Goal: Check status: Check status

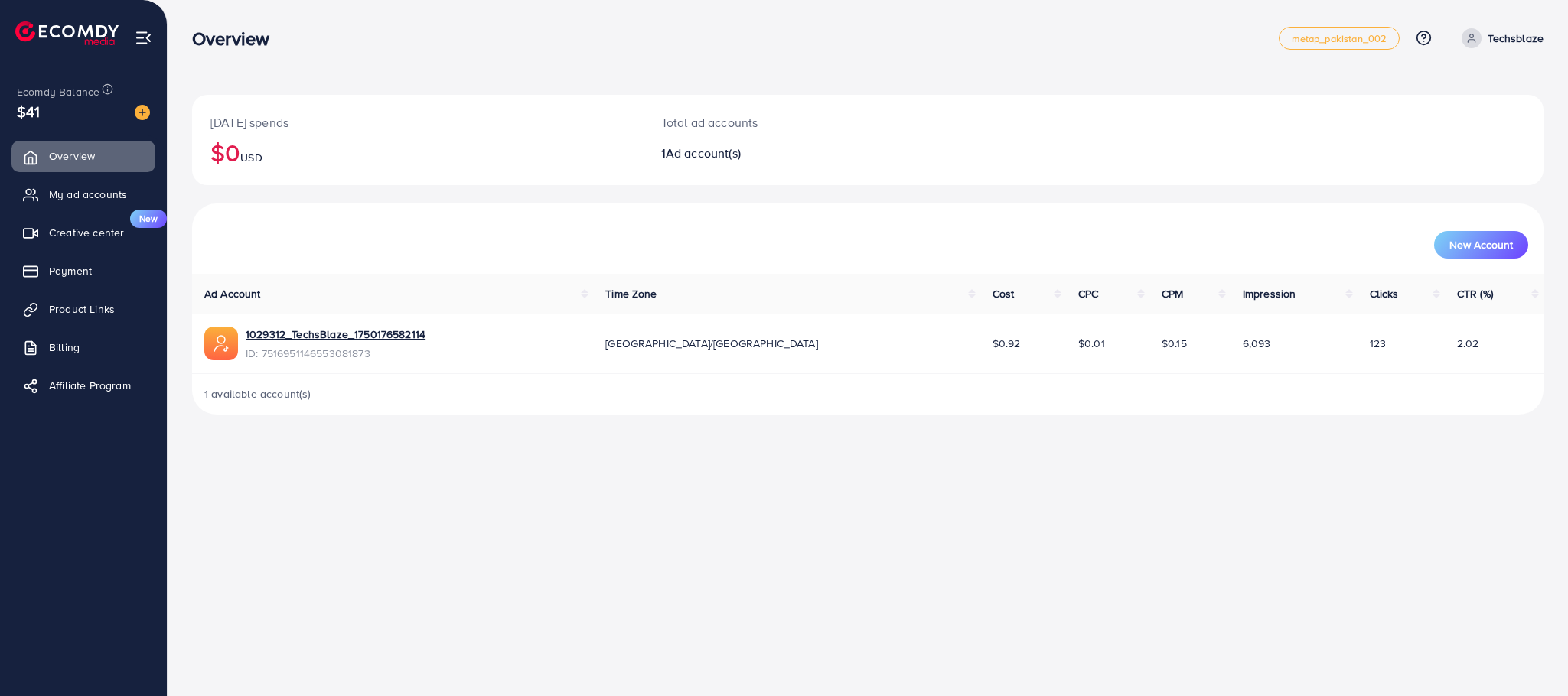
click at [1244, 106] on div "Today's spends $0 USD Total ad accounts 1 Ad account(s)" at bounding box center [868, 140] width 1351 height 90
click at [508, 625] on div "Overview metap_pakistan_002 Help Center Contact Support Plans and Pricing Term …" at bounding box center [784, 348] width 1568 height 696
click at [113, 196] on span "My ad accounts" at bounding box center [92, 194] width 78 height 15
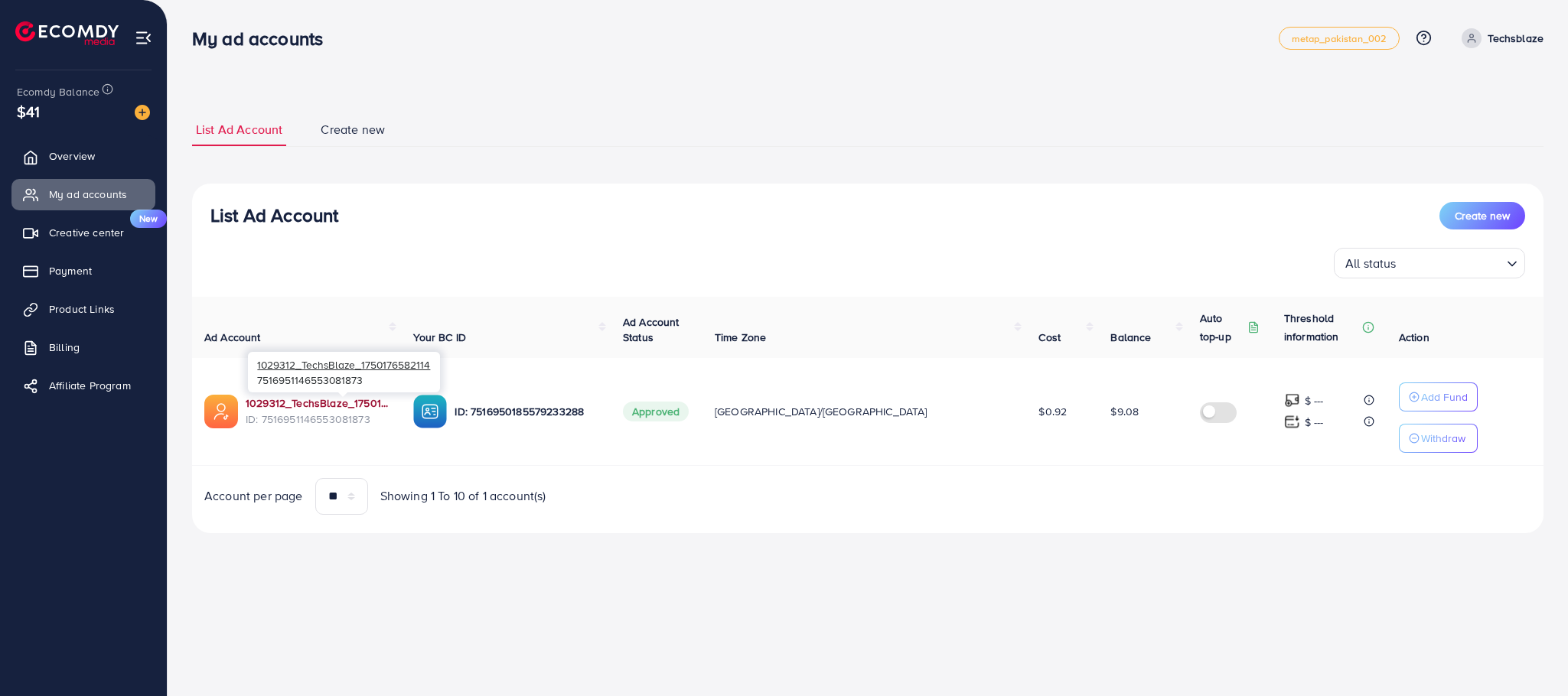
click at [282, 410] on link "1029312_TechsBlaze_1750176582114" at bounding box center [317, 403] width 143 height 15
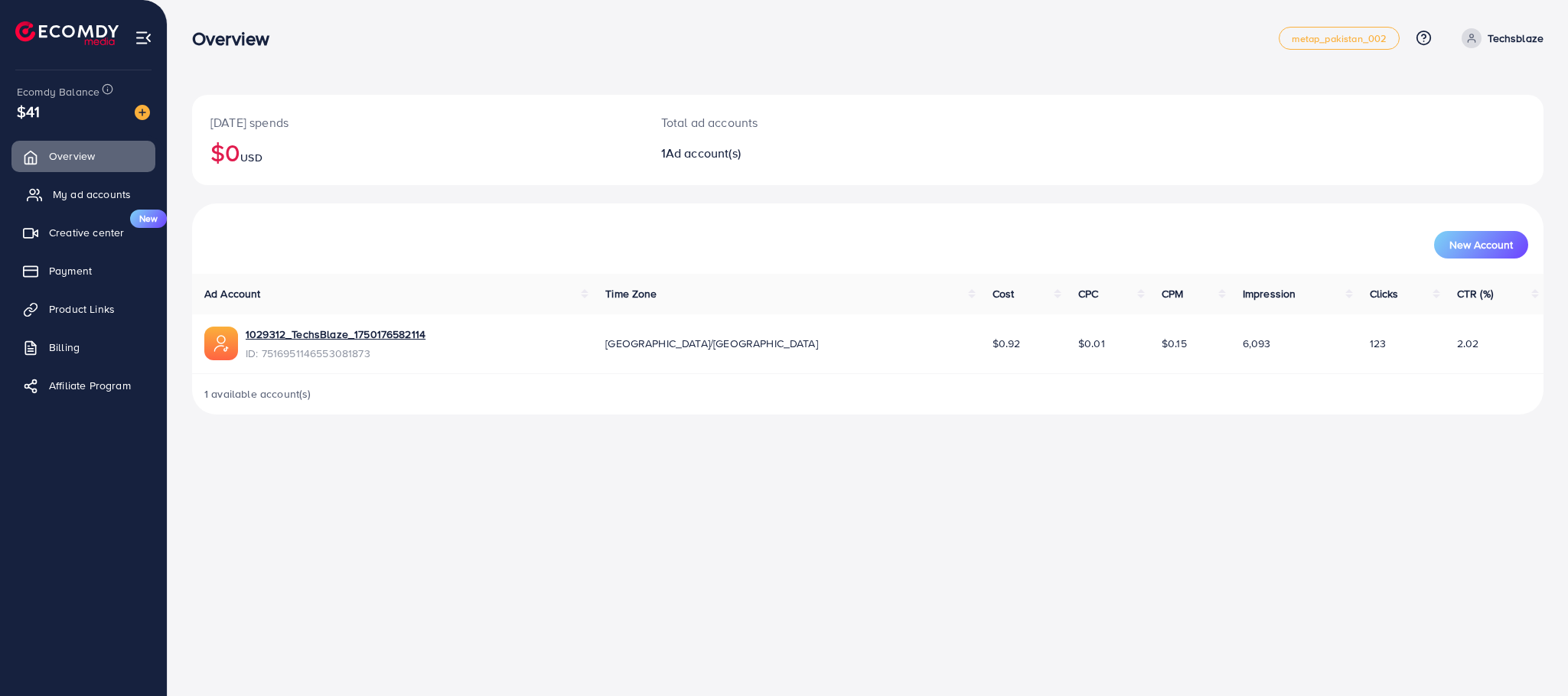
click at [99, 185] on link "My ad accounts" at bounding box center [84, 194] width 144 height 31
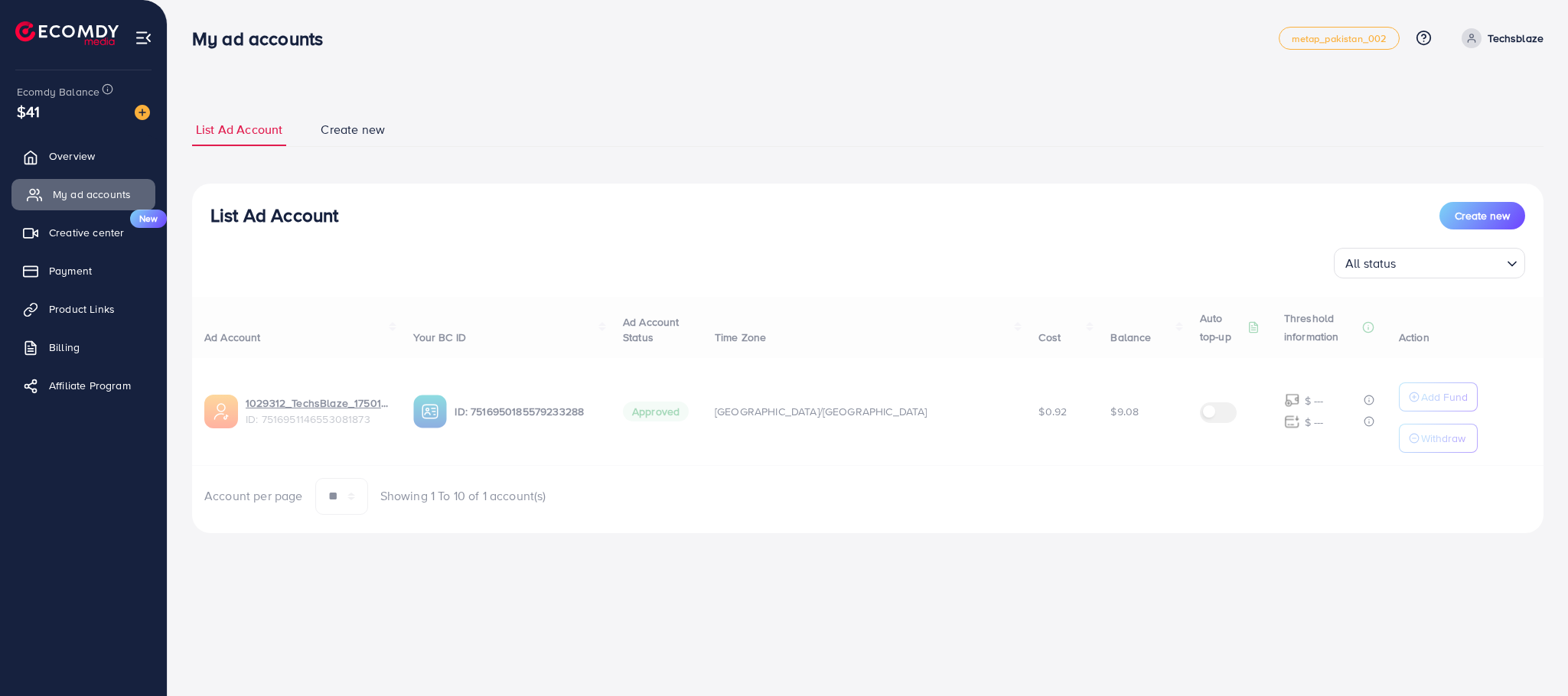
click at [99, 195] on span "My ad accounts" at bounding box center [92, 194] width 78 height 15
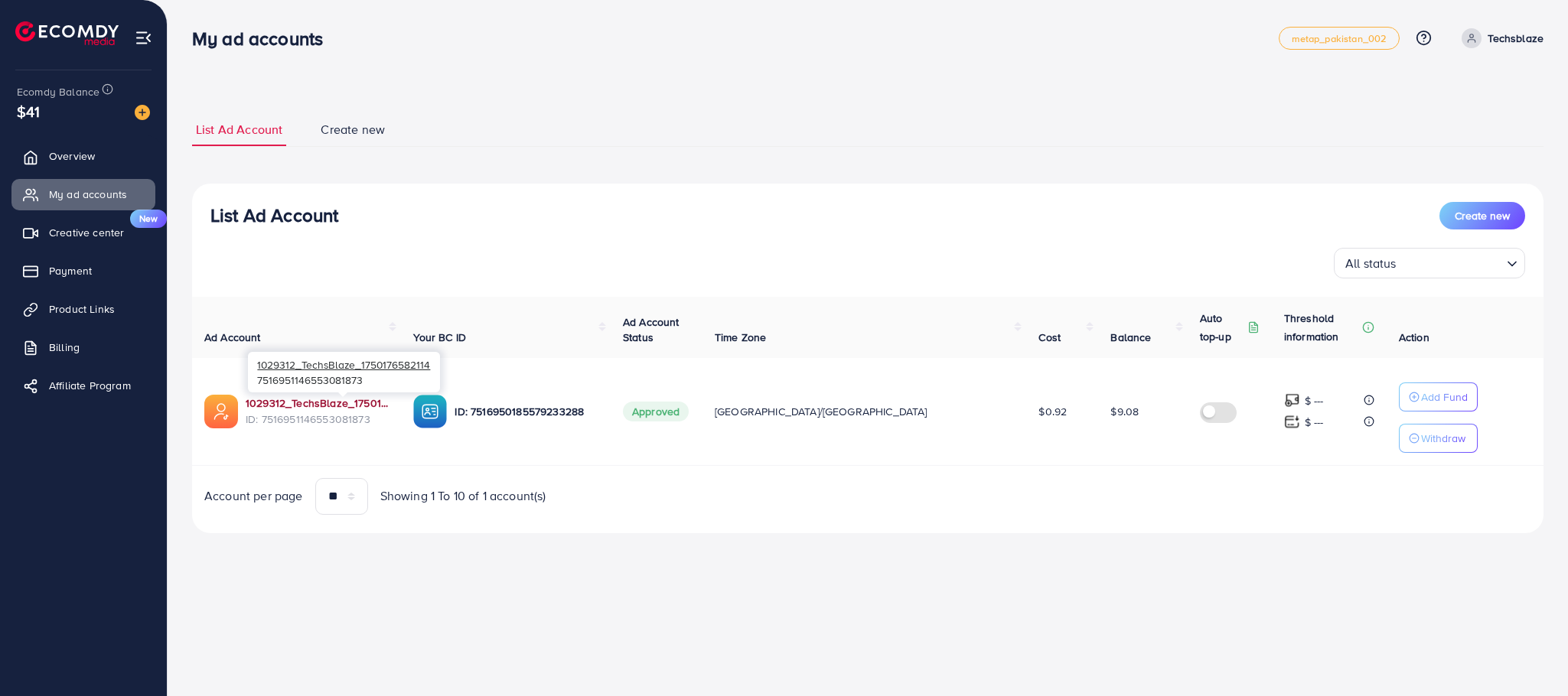
click at [389, 402] on link "1029312_TechsBlaze_1750176582114" at bounding box center [317, 403] width 143 height 15
click at [778, 695] on div "My ad accounts metap_pakistan_002 Help Center Contact Support Plans and Pricing…" at bounding box center [784, 348] width 1568 height 696
drag, startPoint x: 1056, startPoint y: 413, endPoint x: 1086, endPoint y: 415, distance: 30.1
click at [1098, 413] on td "$9.08" at bounding box center [1142, 412] width 89 height 108
click at [1098, 446] on td "$9.08" at bounding box center [1142, 412] width 89 height 108
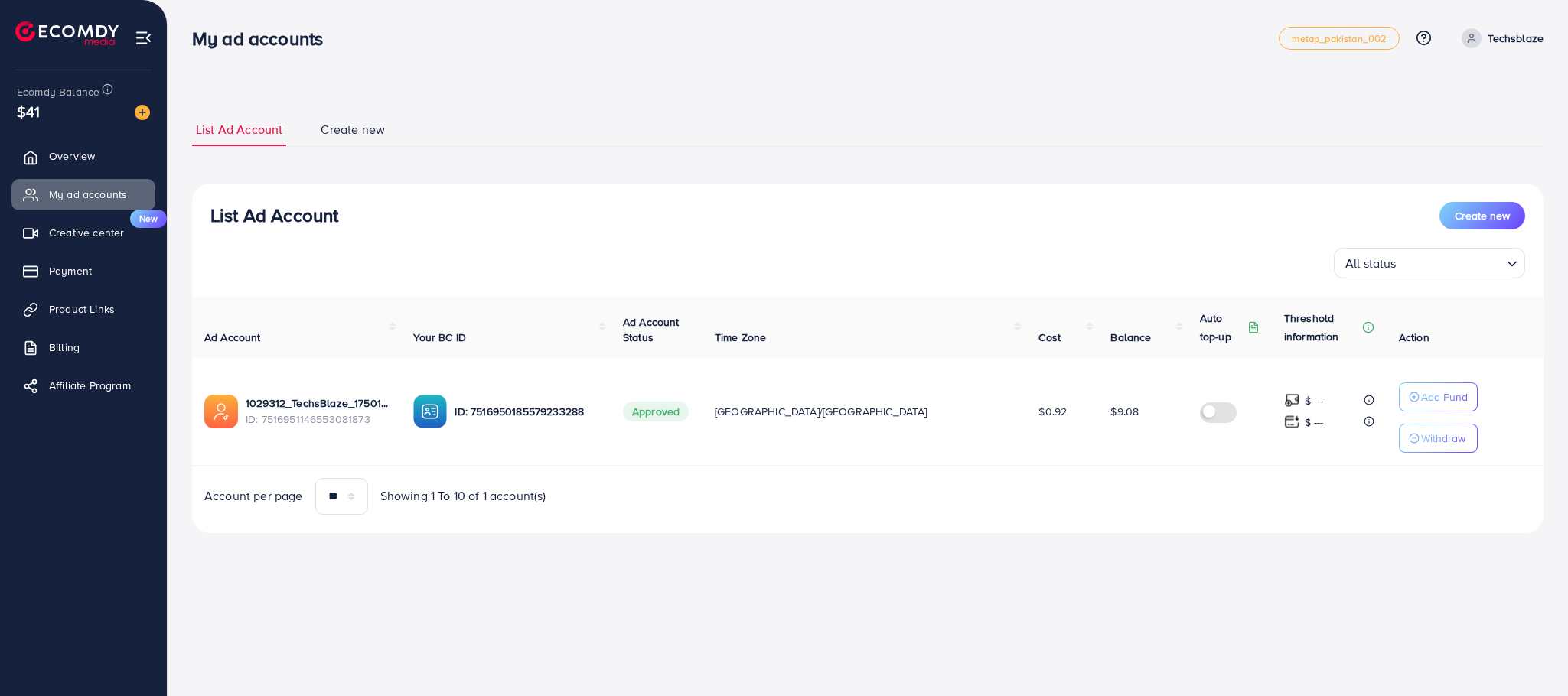
click at [1098, 446] on td "$9.08" at bounding box center [1142, 412] width 89 height 108
drag, startPoint x: 1055, startPoint y: 415, endPoint x: 1082, endPoint y: 420, distance: 27.5
click at [1098, 415] on td "$9.08" at bounding box center [1142, 412] width 89 height 108
click at [1082, 470] on div "Ad Account Your BC ID Ad Account Status Time Zone Cost Balance Auto top-up Thre…" at bounding box center [868, 406] width 1351 height 218
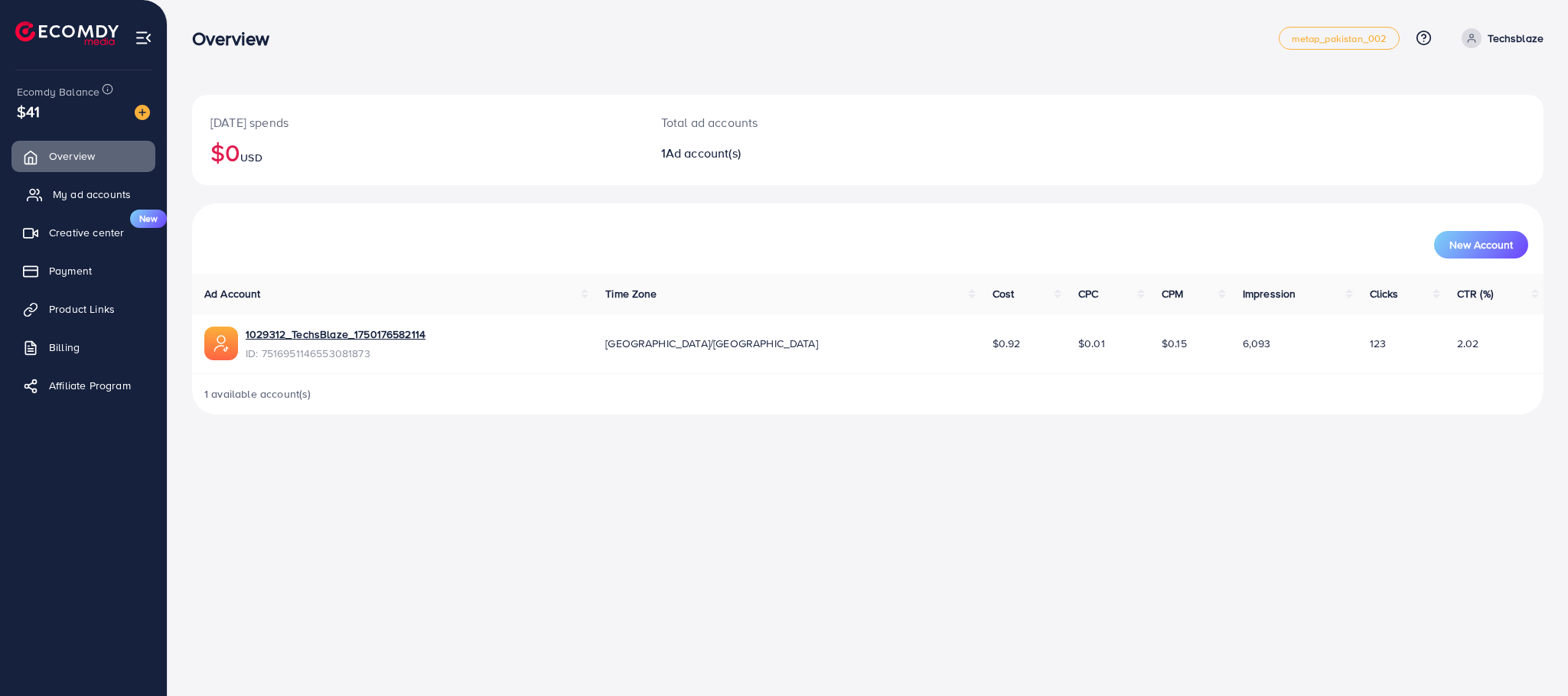
click at [118, 185] on link "My ad accounts" at bounding box center [84, 194] width 144 height 31
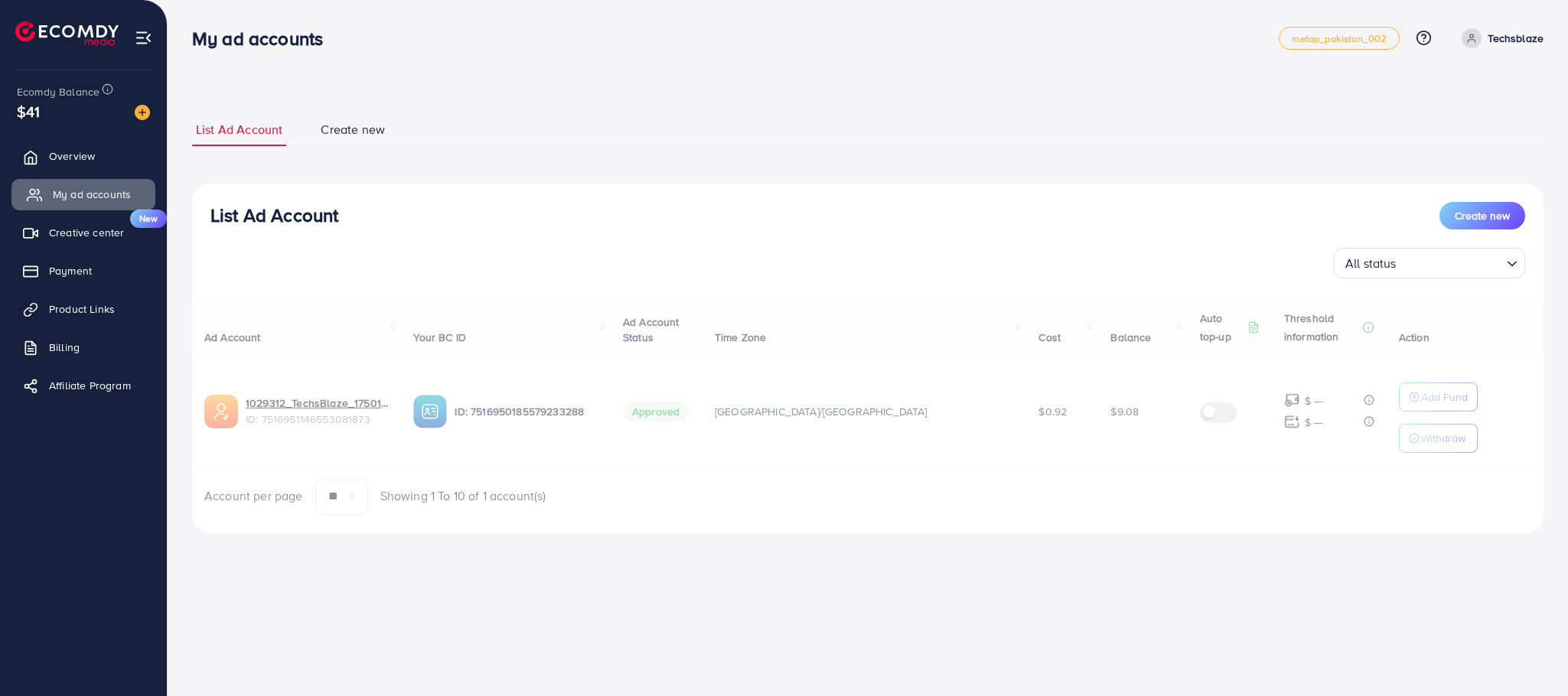
click at [118, 191] on span "My ad accounts" at bounding box center [92, 194] width 78 height 15
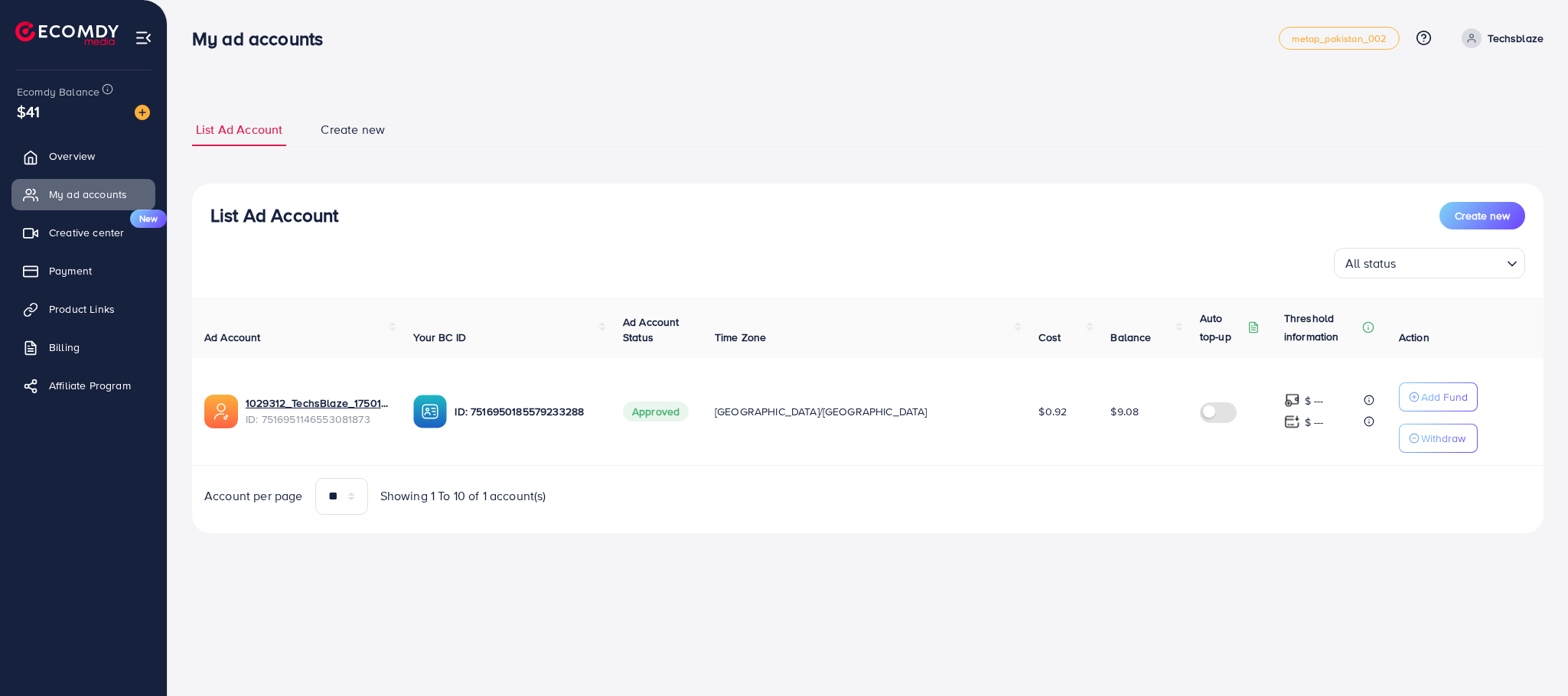
click at [1008, 673] on div "My ad accounts metap_pakistan_002 Help Center Contact Support Plans and Pricing…" at bounding box center [784, 348] width 1568 height 696
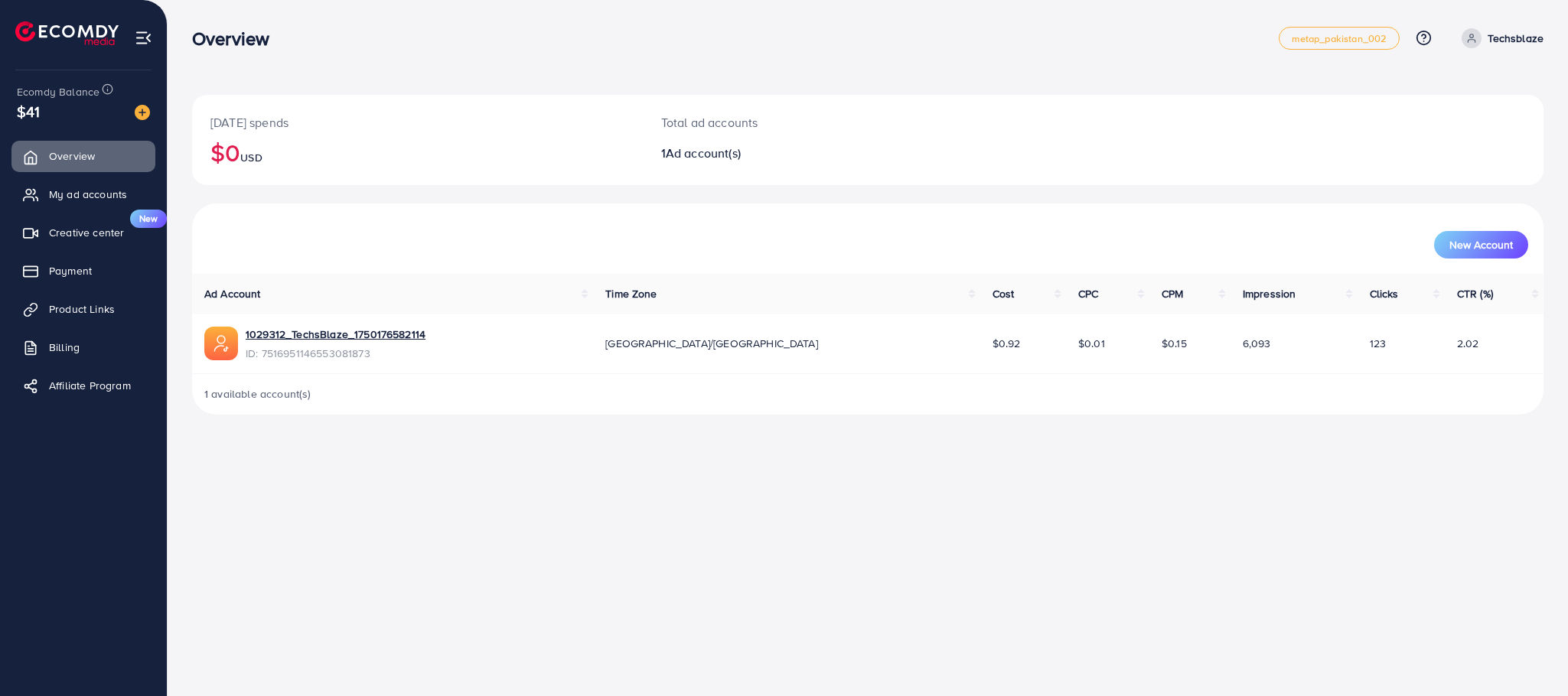
click at [306, 324] on td "1029312_TechsBlaze_1750176582114 ID: 7516951146553081873" at bounding box center [392, 344] width 401 height 60
click at [317, 333] on link "1029312_TechsBlaze_1750176582114" at bounding box center [335, 334] width 180 height 15
